Goal: Check status: Check status

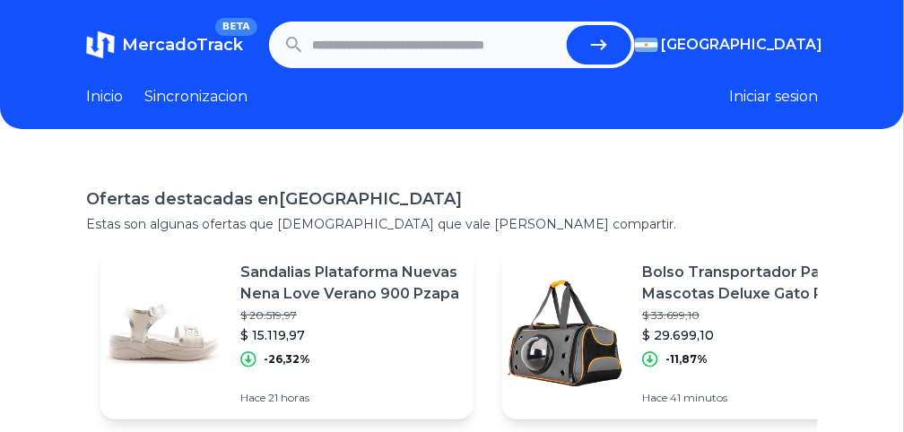
click at [499, 48] on input "text" at bounding box center [435, 44] width 247 height 39
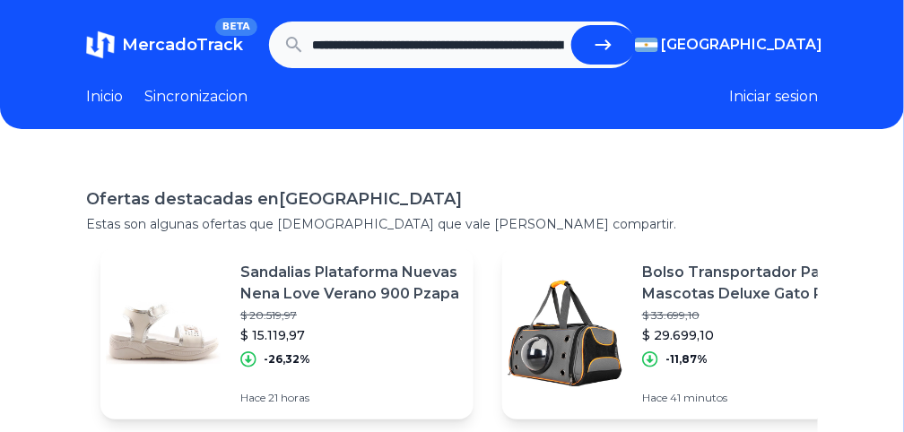
click at [597, 49] on icon "submit" at bounding box center [604, 45] width 22 height 22
type input "**********"
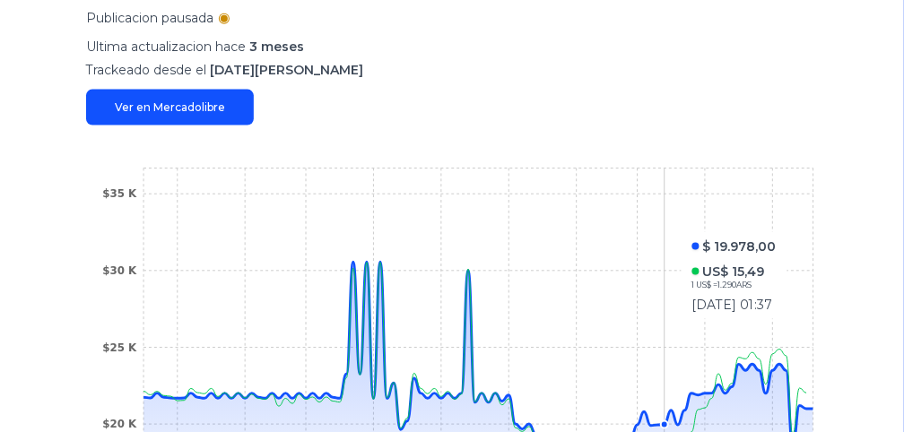
scroll to position [572, 0]
